Goal: Find specific page/section: Find specific page/section

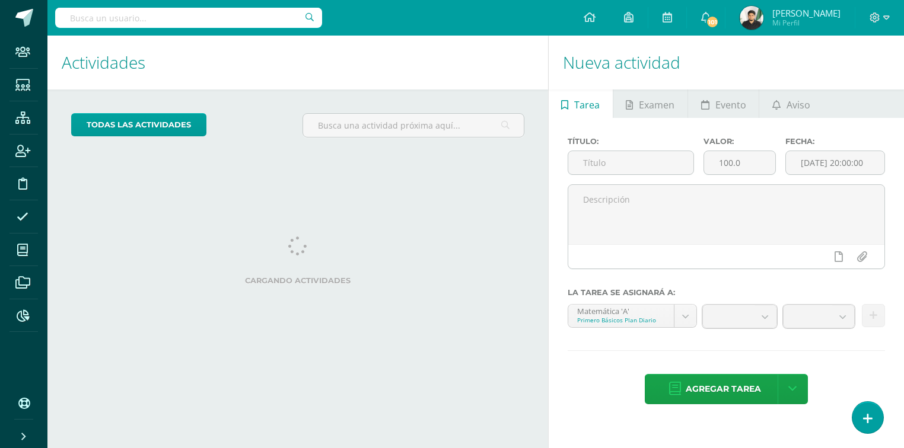
click at [214, 11] on input "text" at bounding box center [188, 18] width 267 height 20
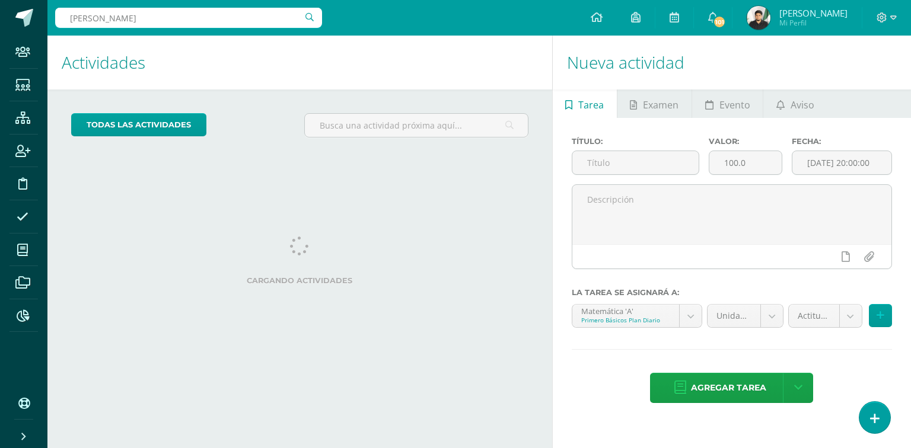
type input "briza"
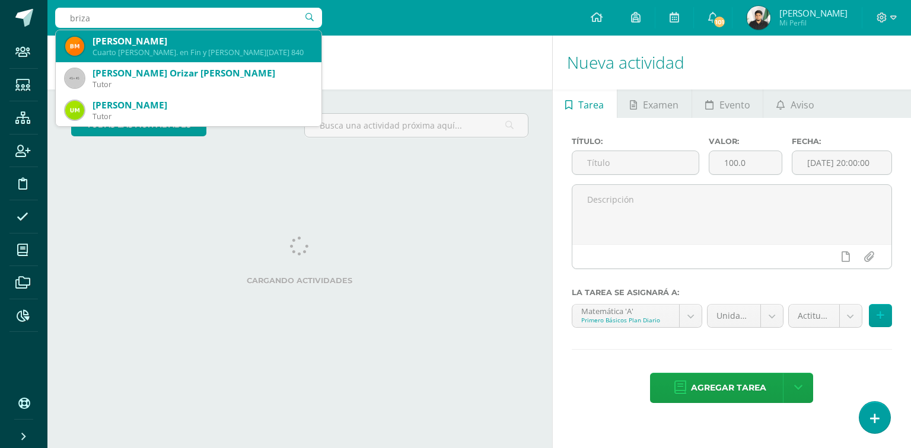
click at [197, 36] on div "[PERSON_NAME]" at bounding box center [202, 41] width 219 height 12
